Goal: Task Accomplishment & Management: Use online tool/utility

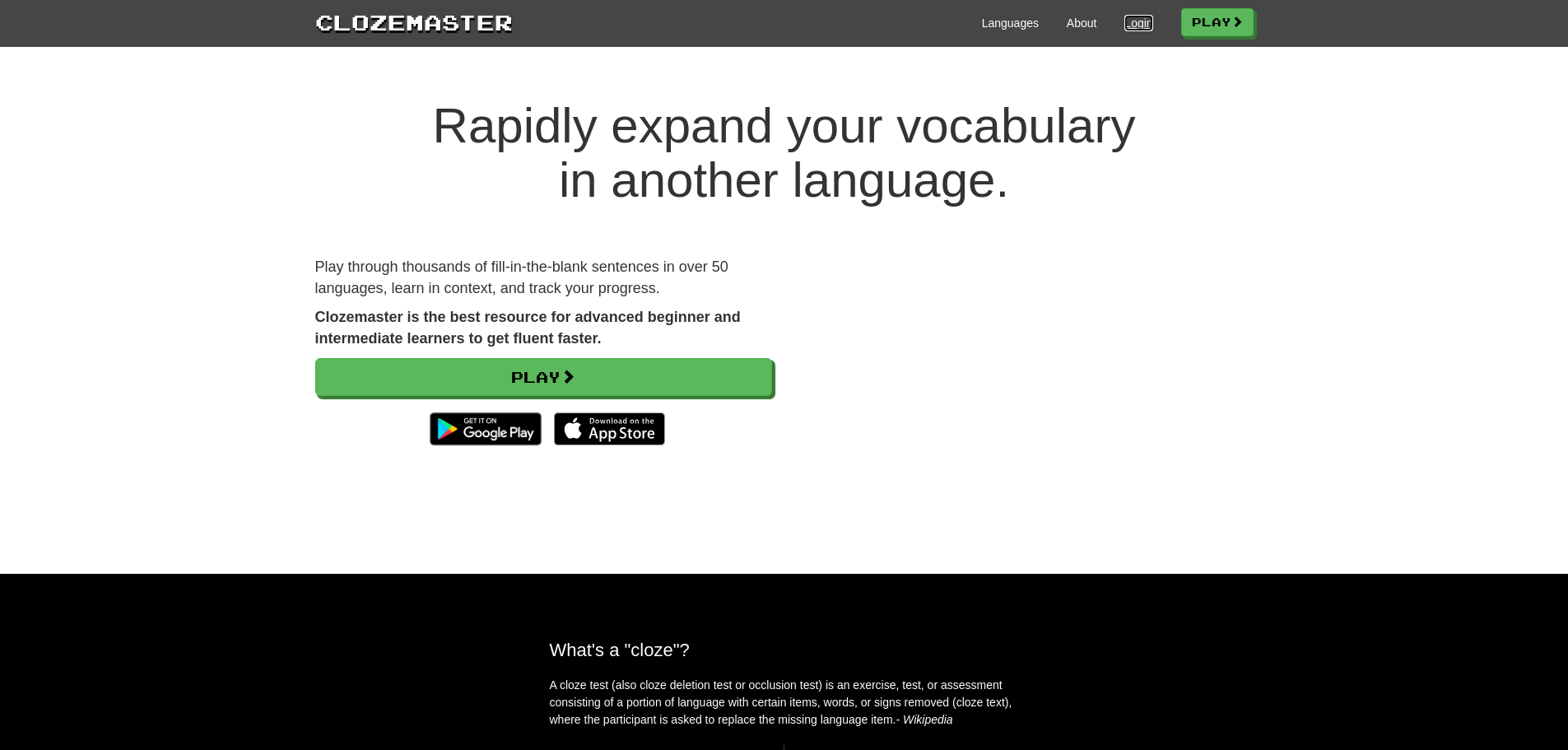
click at [1129, 23] on link "Login" at bounding box center [1137, 23] width 28 height 17
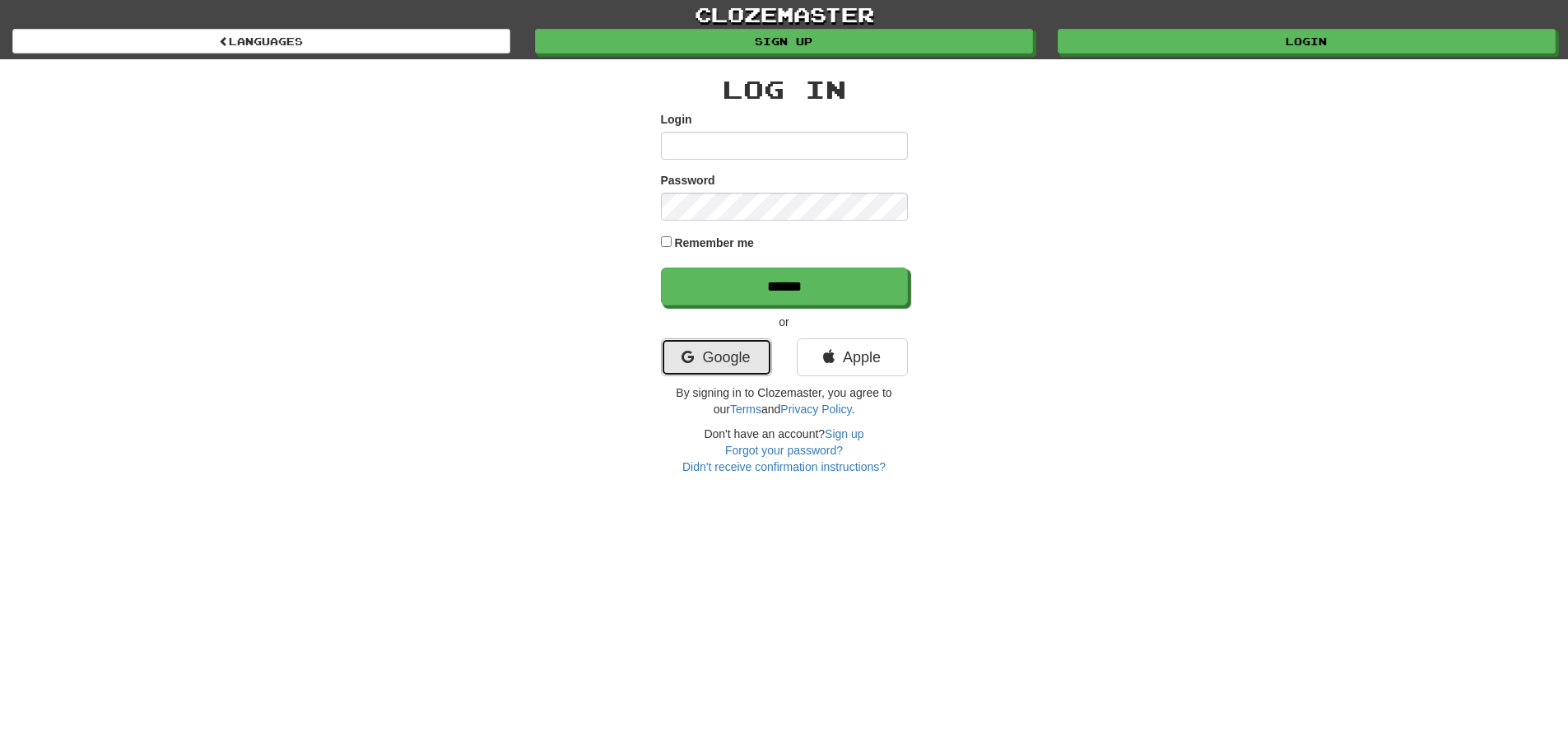
click at [712, 374] on link "Google" at bounding box center [717, 357] width 111 height 38
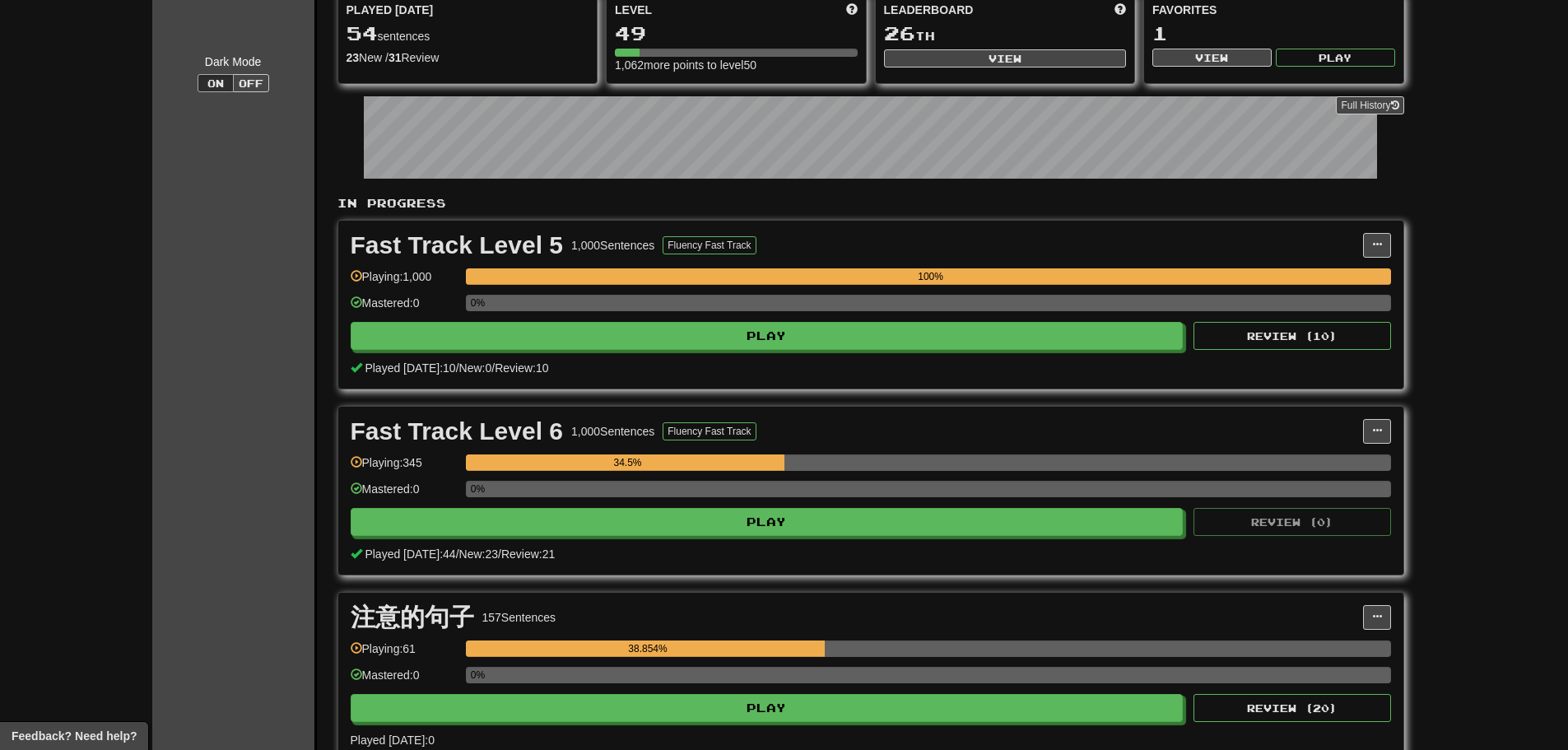
scroll to position [274, 0]
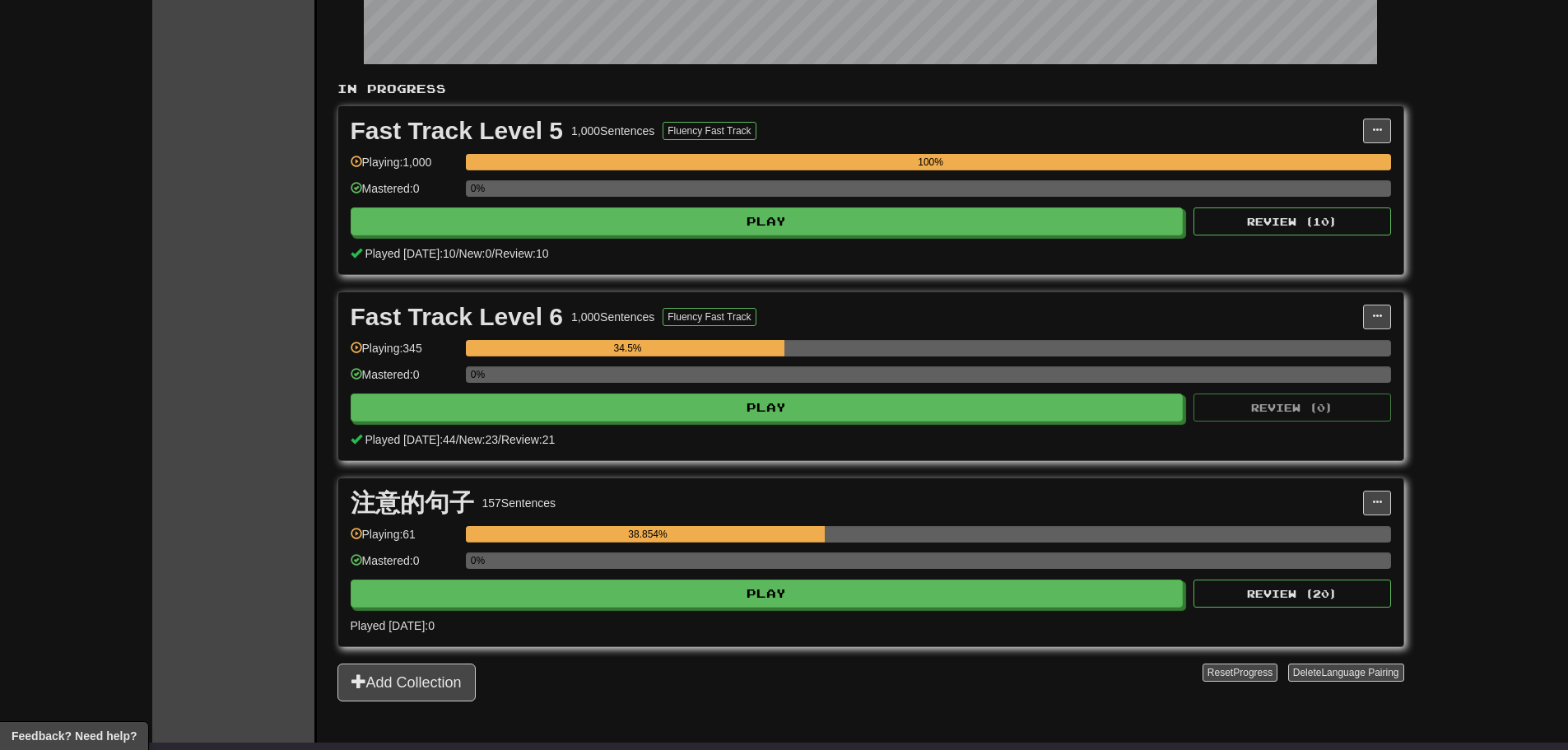
click at [933, 325] on div "Fast Track Level 6 1,000 Sentences Fluency Fast Track" at bounding box center [856, 316] width 1012 height 24
